Goal: Find specific page/section: Find specific page/section

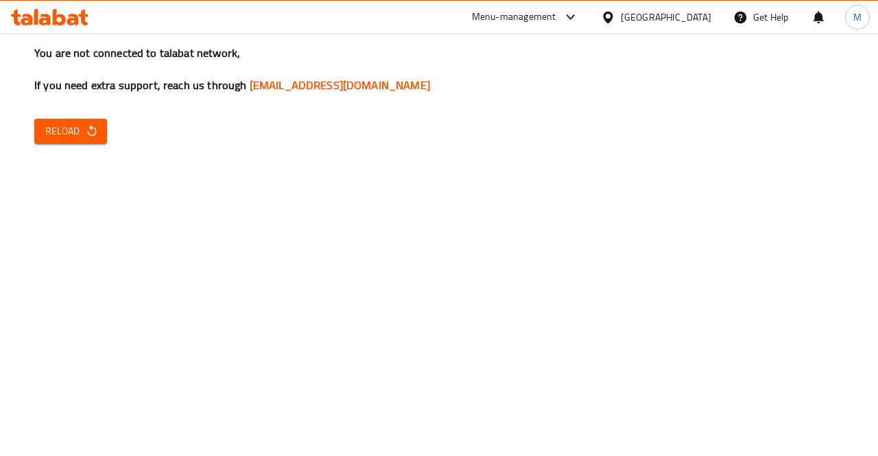
click at [568, 25] on div "Menu-management" at bounding box center [525, 17] width 129 height 33
click at [549, 22] on div "Menu-management" at bounding box center [514, 17] width 84 height 16
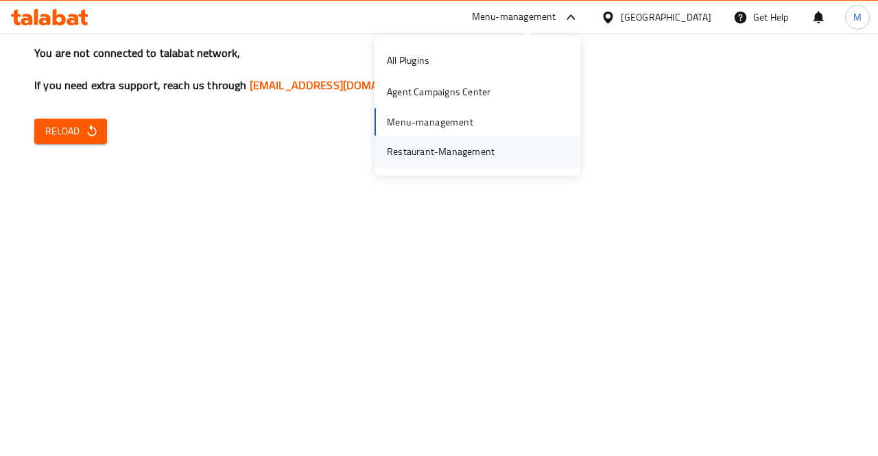
click at [431, 150] on div "Restaurant-Management" at bounding box center [441, 150] width 108 height 15
